Goal: Browse casually

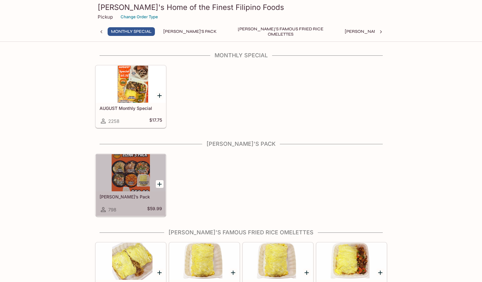
click at [127, 174] on div at bounding box center [131, 172] width 70 height 37
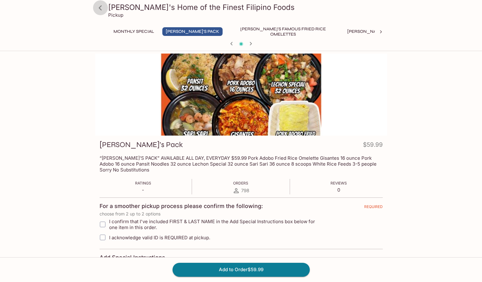
click at [102, 9] on icon at bounding box center [100, 7] width 11 height 11
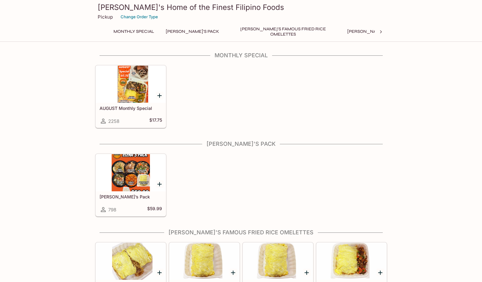
click at [135, 96] on div at bounding box center [131, 84] width 70 height 37
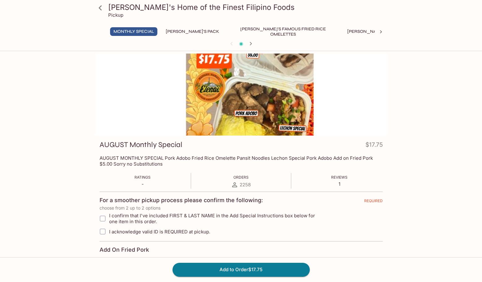
click at [102, 11] on icon at bounding box center [100, 7] width 11 height 11
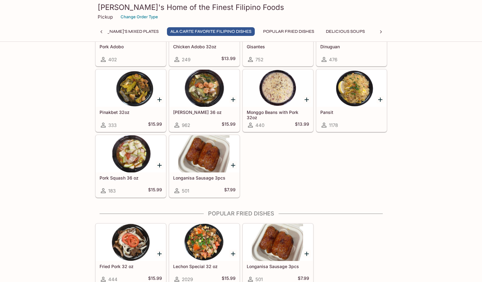
scroll to position [333, 0]
